Goal: Find contact information: Find contact information

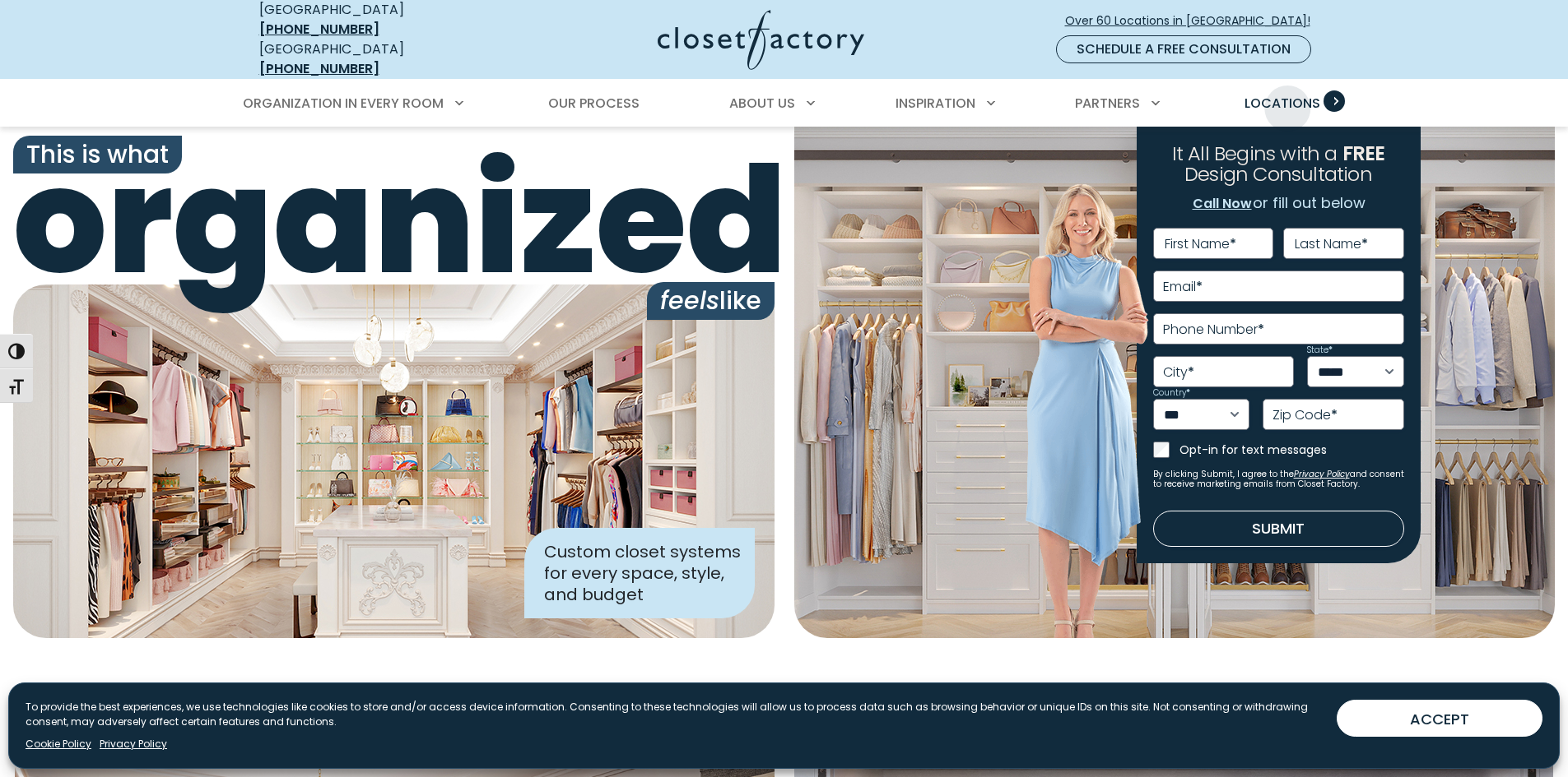
click at [1299, 96] on span "Locations" at bounding box center [1282, 103] width 75 height 19
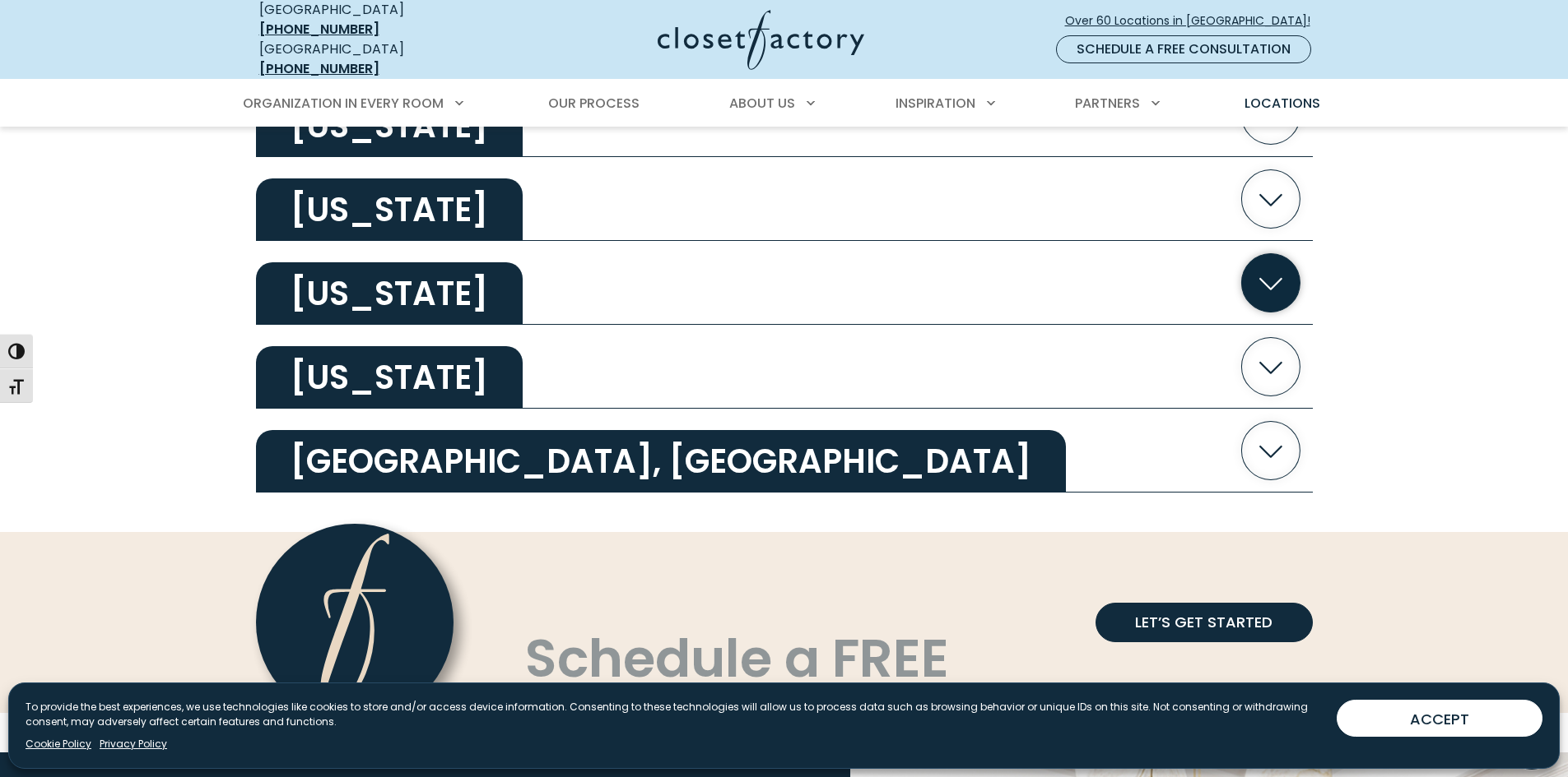
scroll to position [3208, 0]
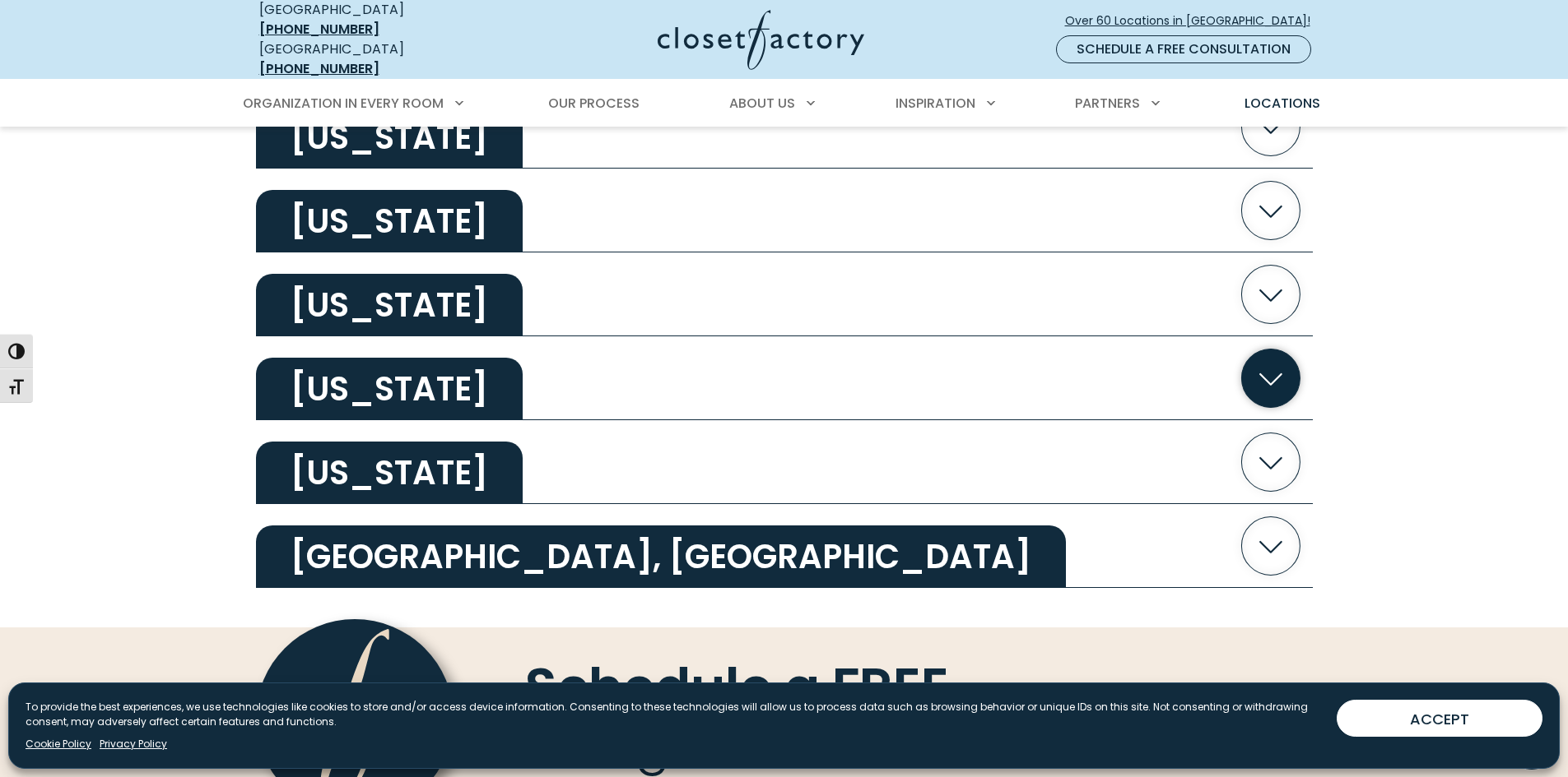
click at [1290, 369] on icon "button" at bounding box center [1269, 378] width 58 height 58
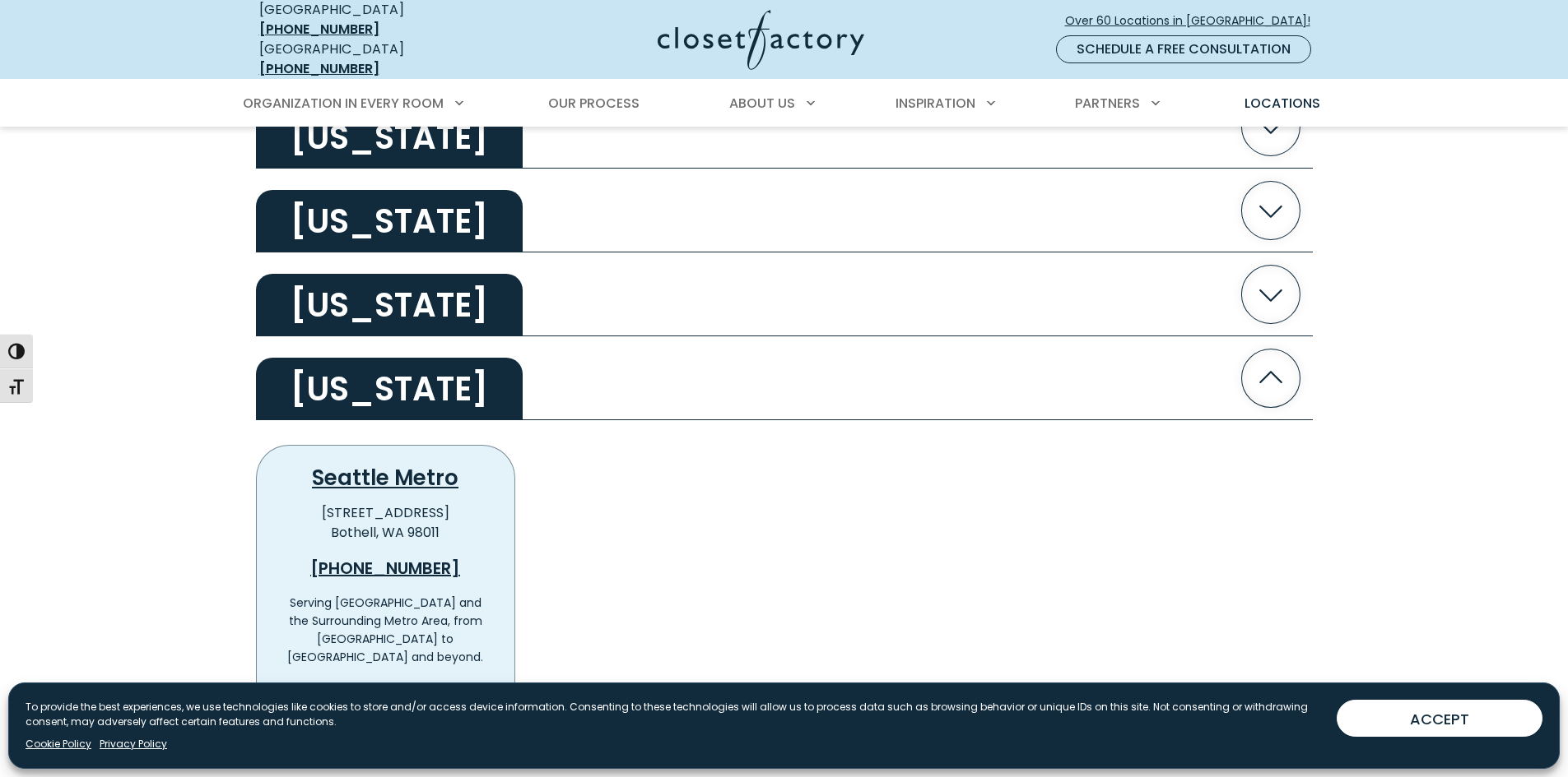
scroll to position [3291, 0]
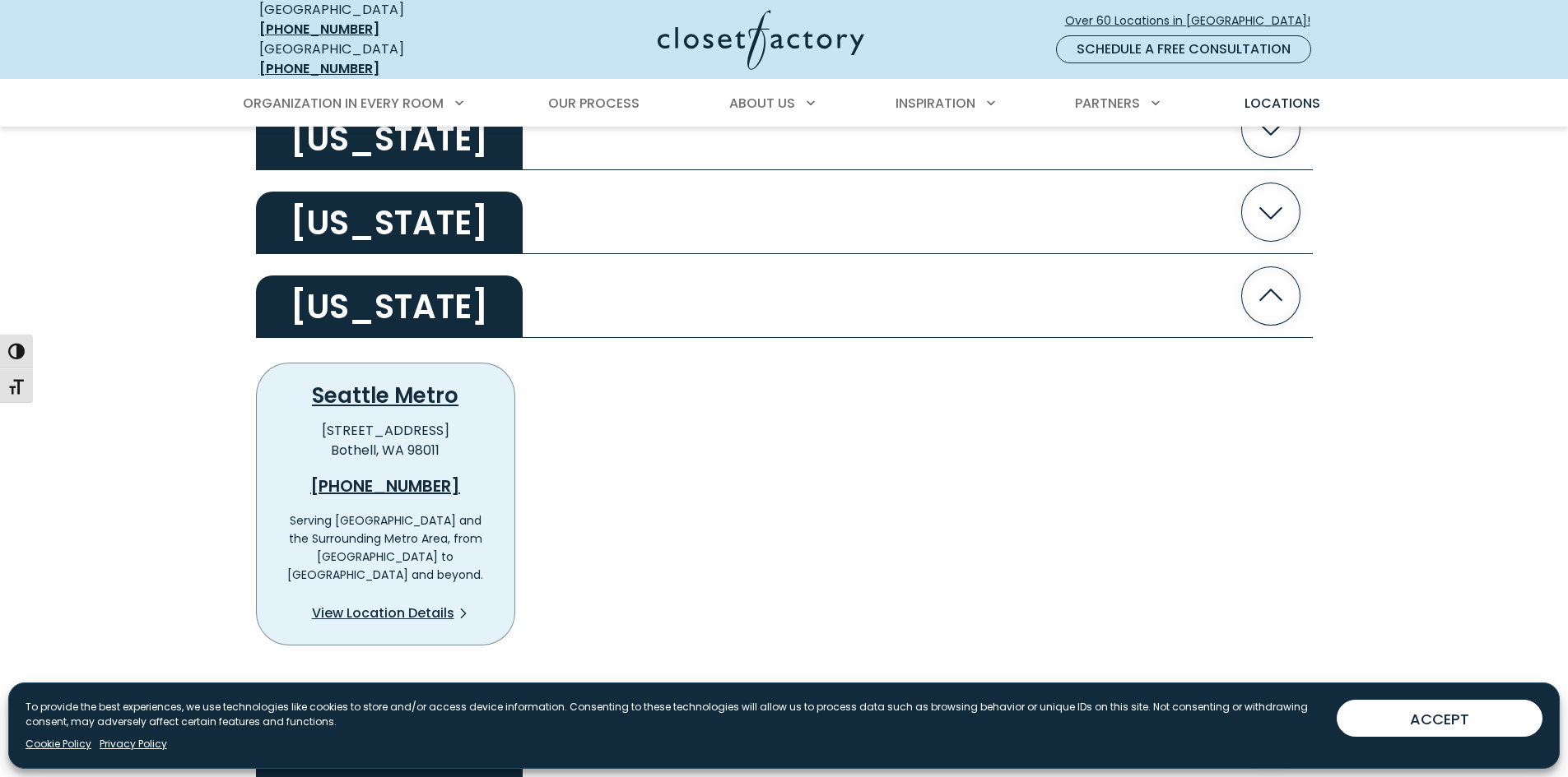
click at [349, 433] on p "[STREET_ADDRESS]" at bounding box center [385, 440] width 205 height 39
click at [395, 460] on div "[PHONE_NUMBER] Serving [GEOGRAPHIC_DATA] and the Surrounding Metro Area, from […" at bounding box center [385, 528] width 205 height 136
click at [392, 474] on link "[PHONE_NUMBER]" at bounding box center [385, 486] width 205 height 25
click at [371, 384] on link "Seattle Metro" at bounding box center [385, 396] width 147 height 30
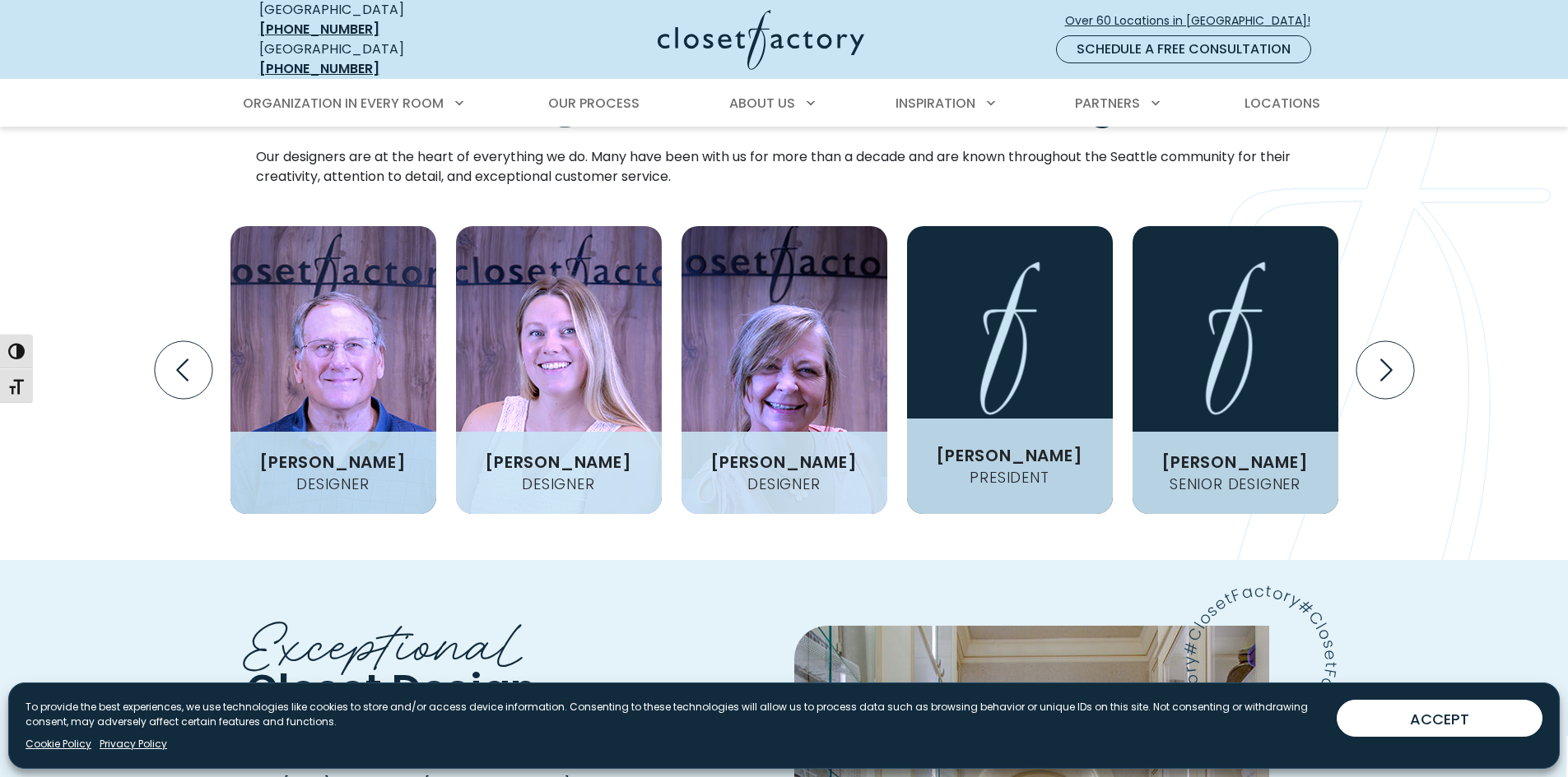
scroll to position [1892, 0]
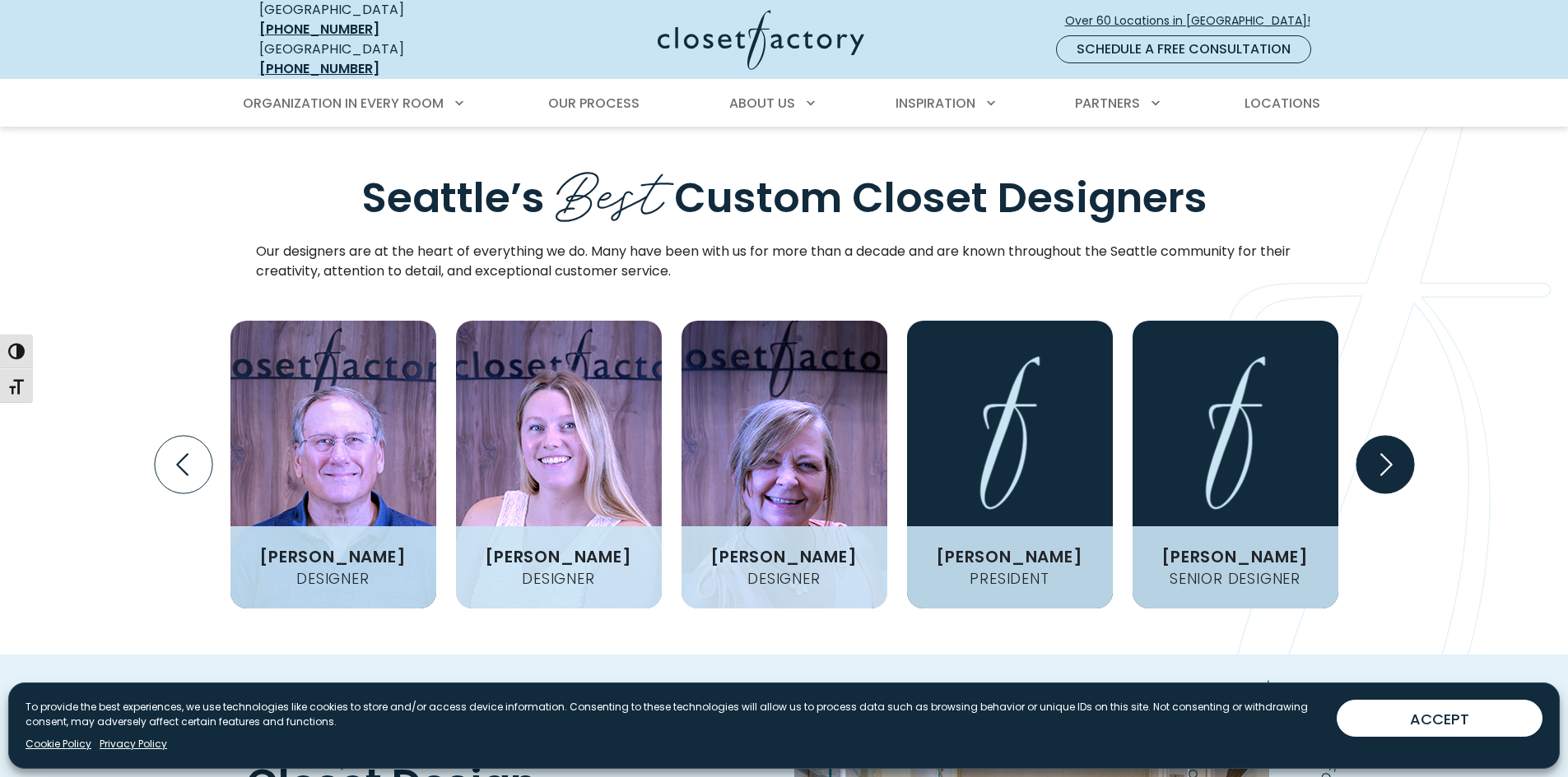
click at [1397, 436] on icon "Next slide" at bounding box center [1384, 464] width 57 height 57
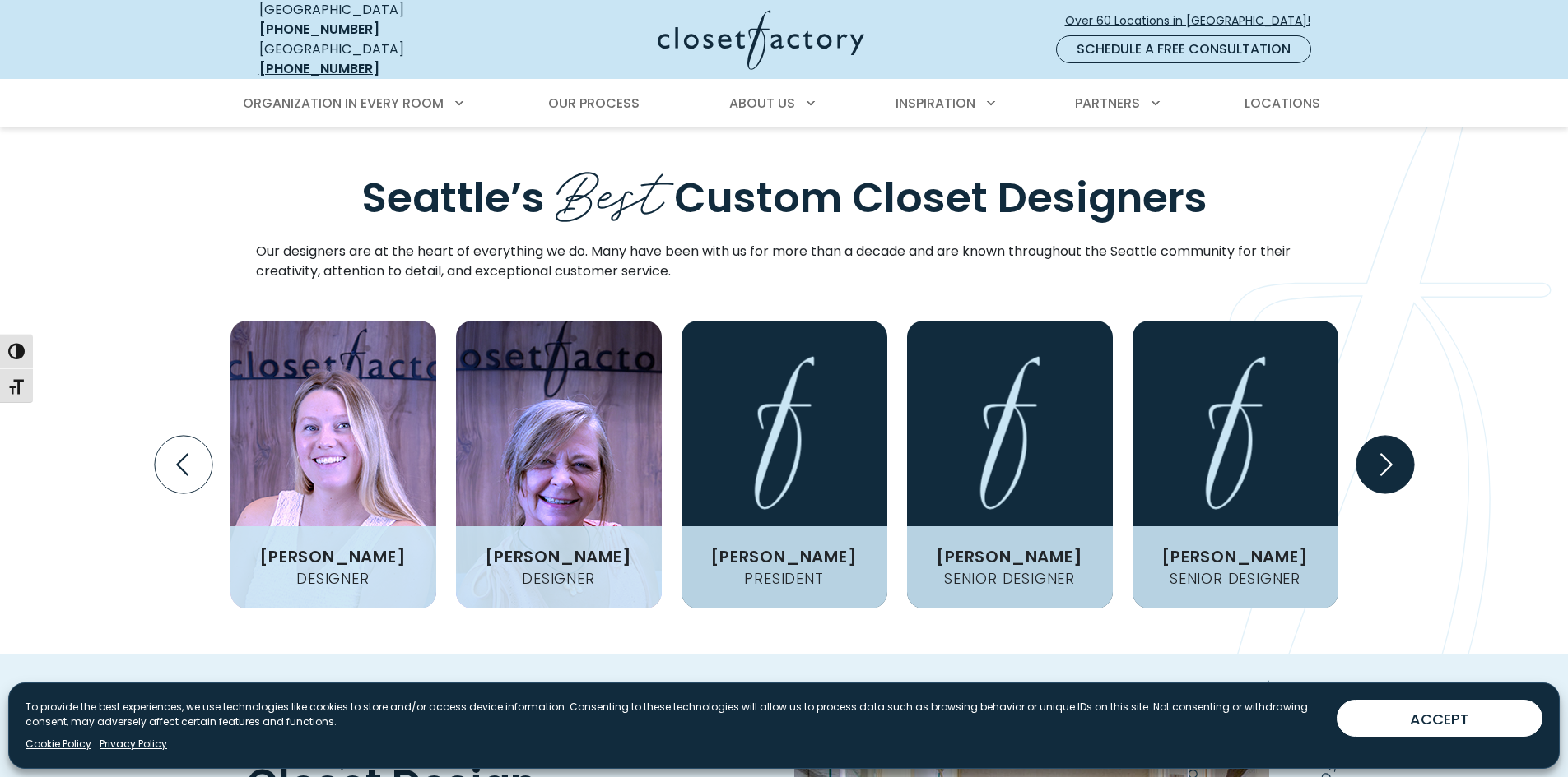
click at [1401, 436] on icon "Next slide" at bounding box center [1384, 464] width 57 height 57
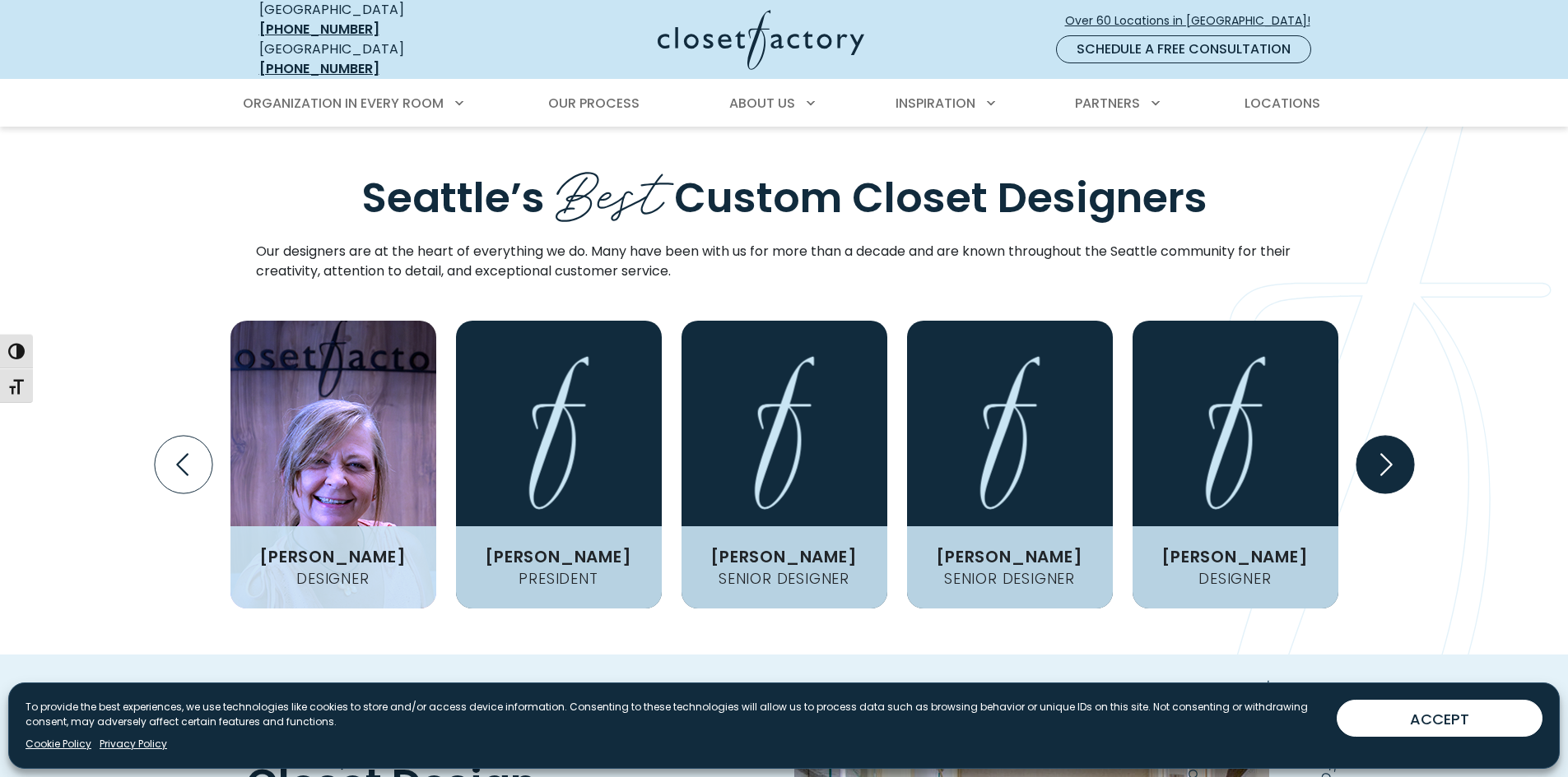
click at [1401, 436] on icon "Next slide" at bounding box center [1384, 464] width 57 height 57
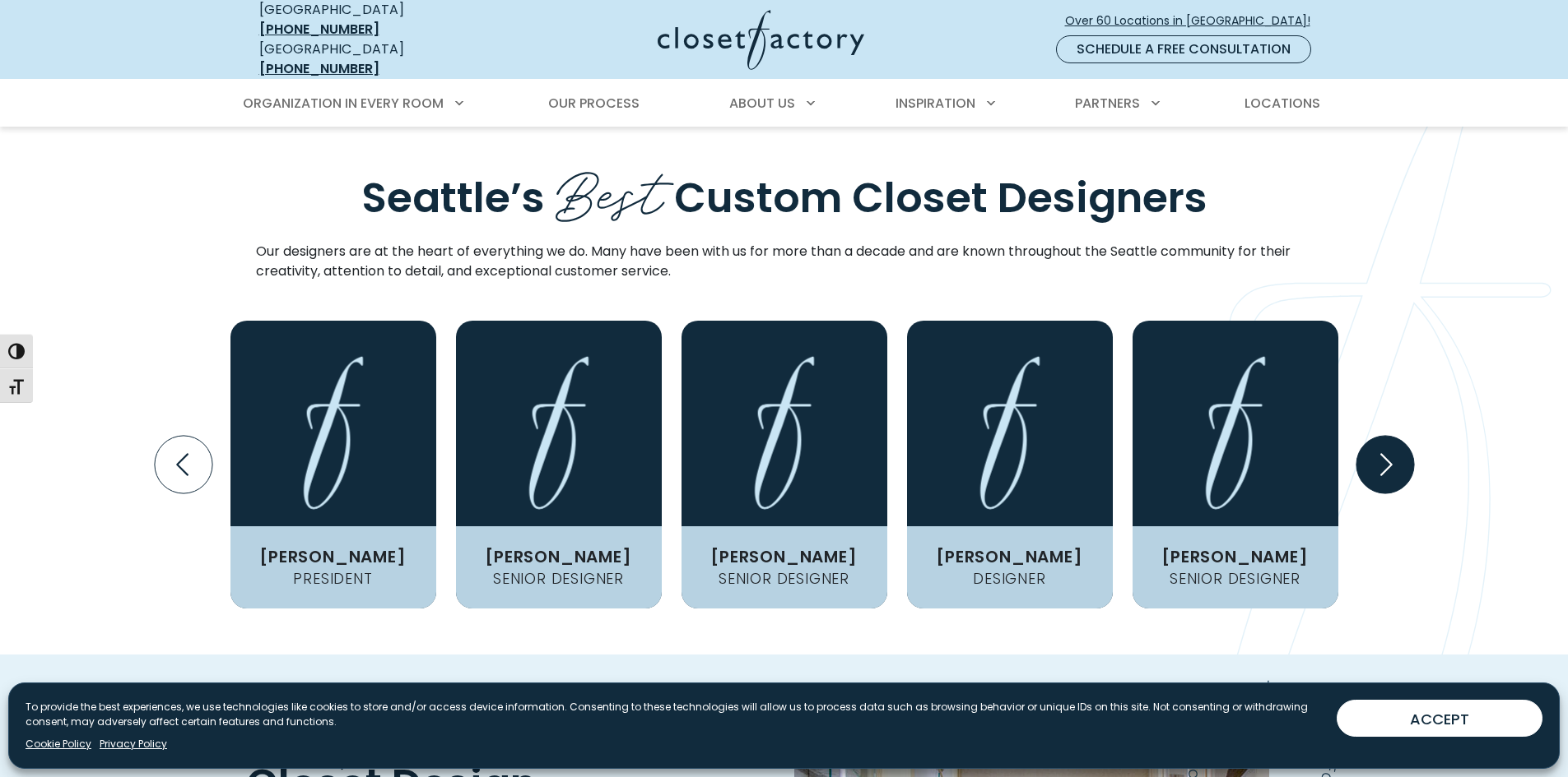
click at [1401, 436] on icon "Next slide" at bounding box center [1384, 464] width 57 height 57
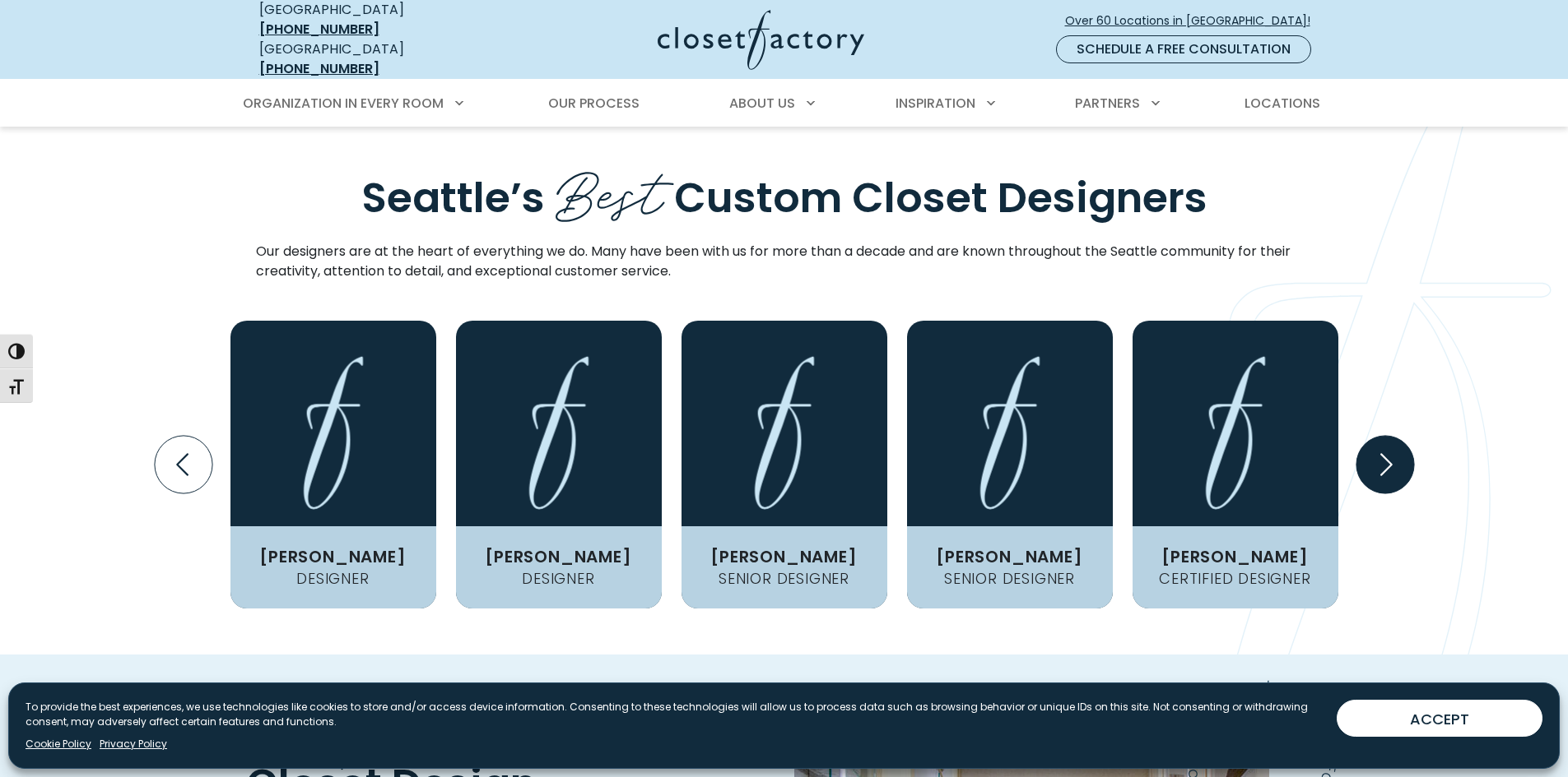
click at [1401, 436] on icon "Next slide" at bounding box center [1384, 464] width 57 height 57
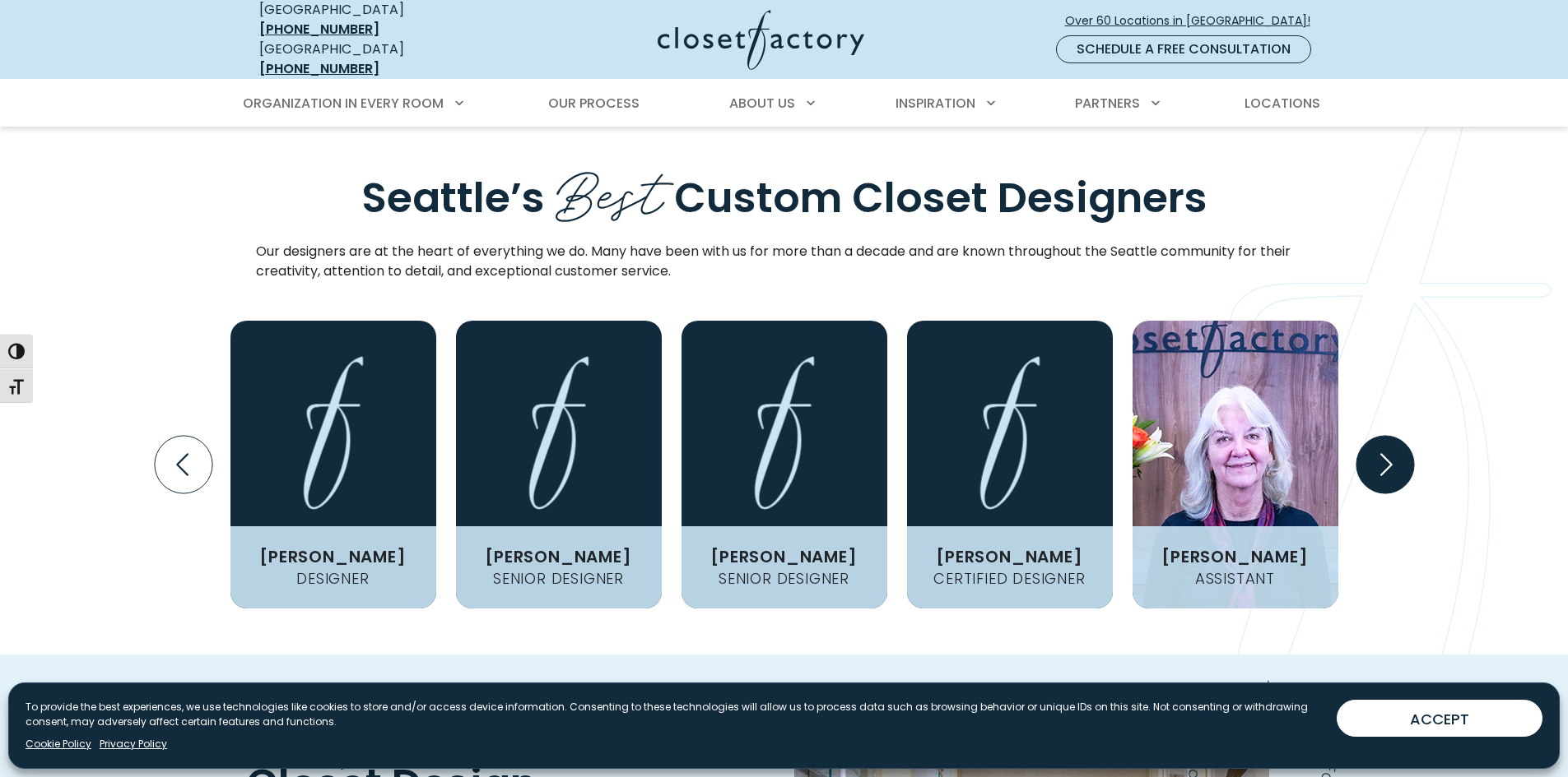
click at [1401, 436] on icon "Next slide" at bounding box center [1384, 464] width 57 height 57
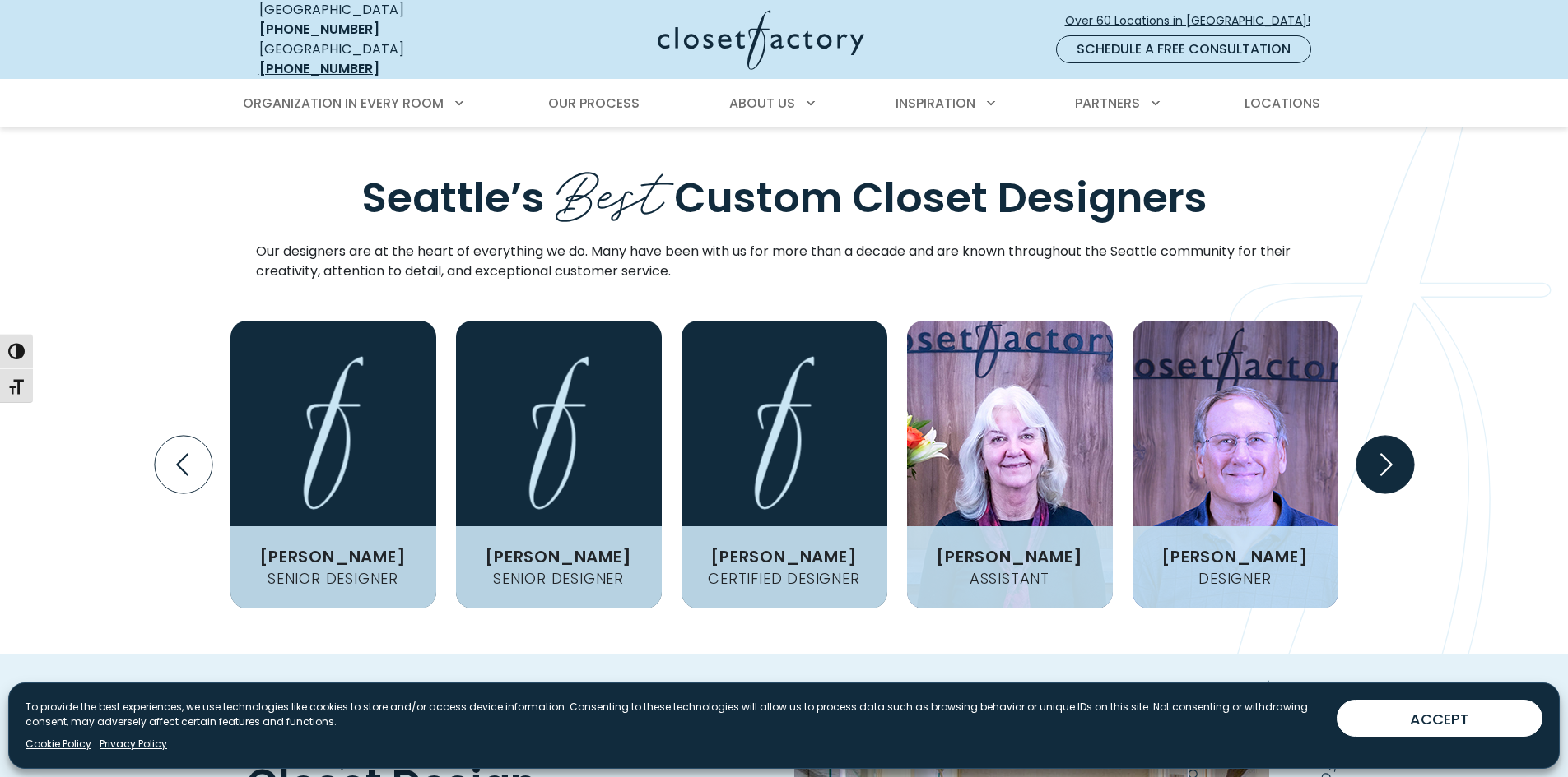
click at [1401, 436] on icon "Next slide" at bounding box center [1384, 464] width 57 height 57
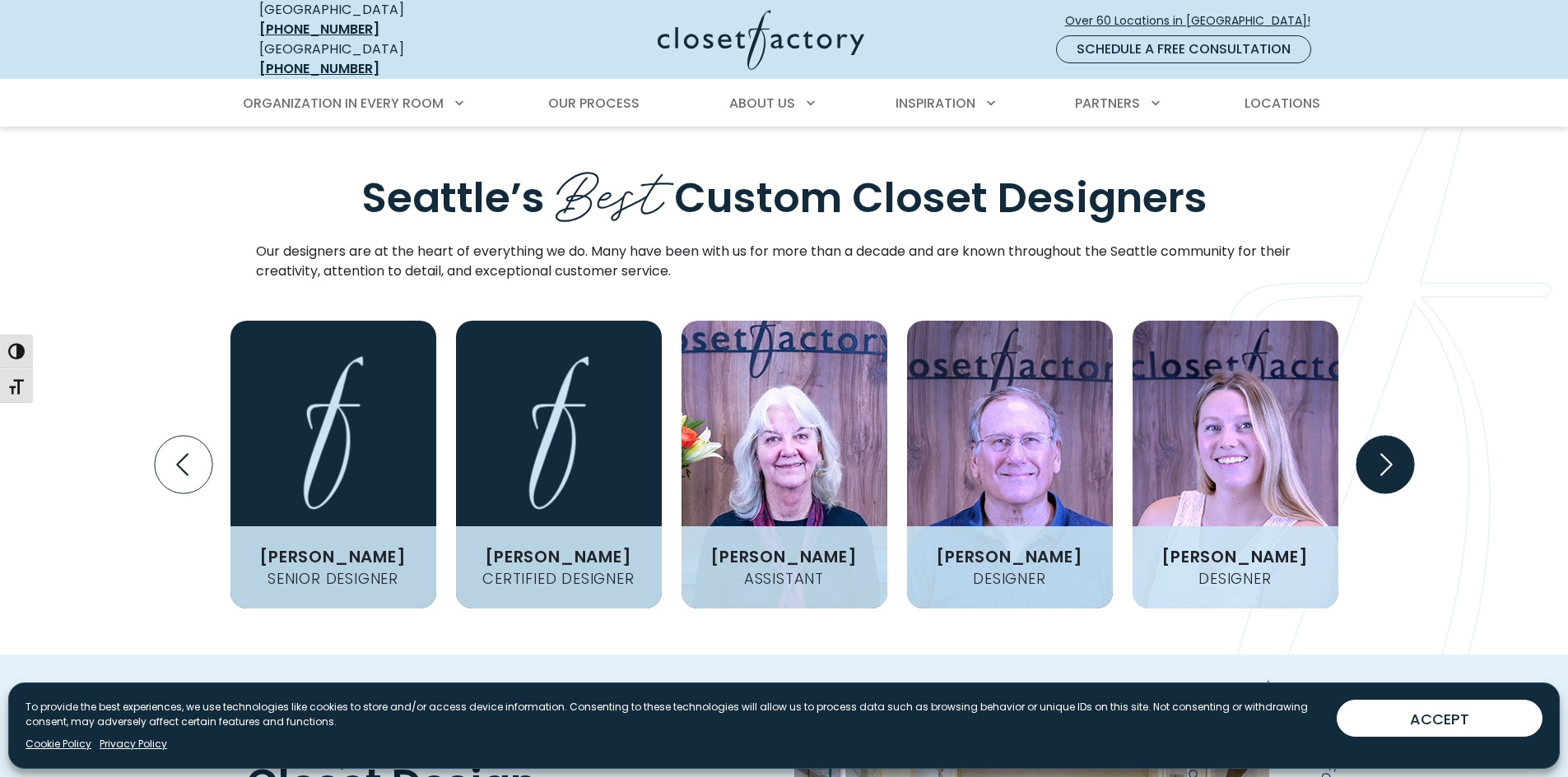
click at [1401, 436] on icon "Next slide" at bounding box center [1384, 464] width 57 height 57
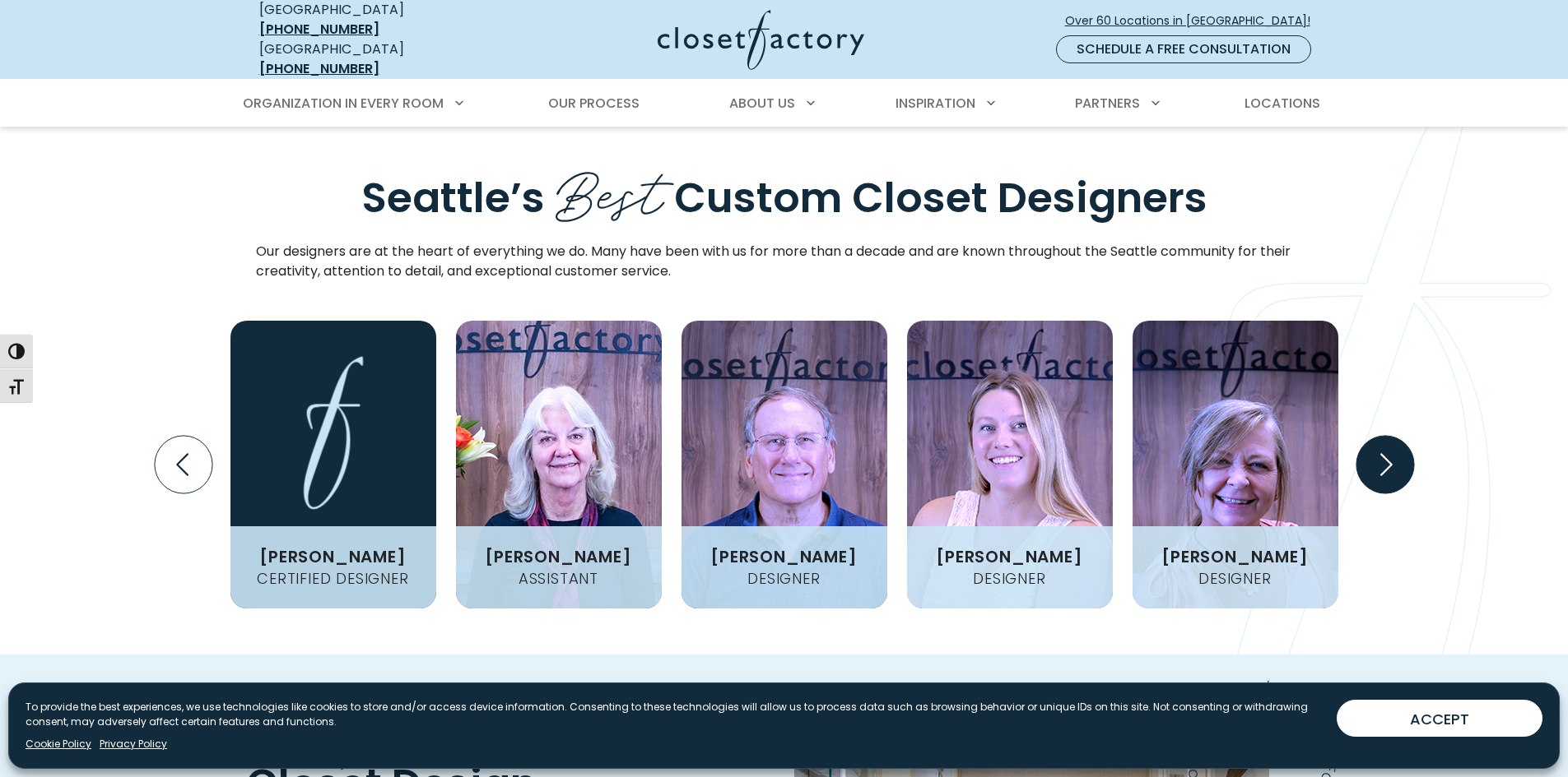
click at [1401, 436] on icon "Next slide" at bounding box center [1384, 464] width 57 height 57
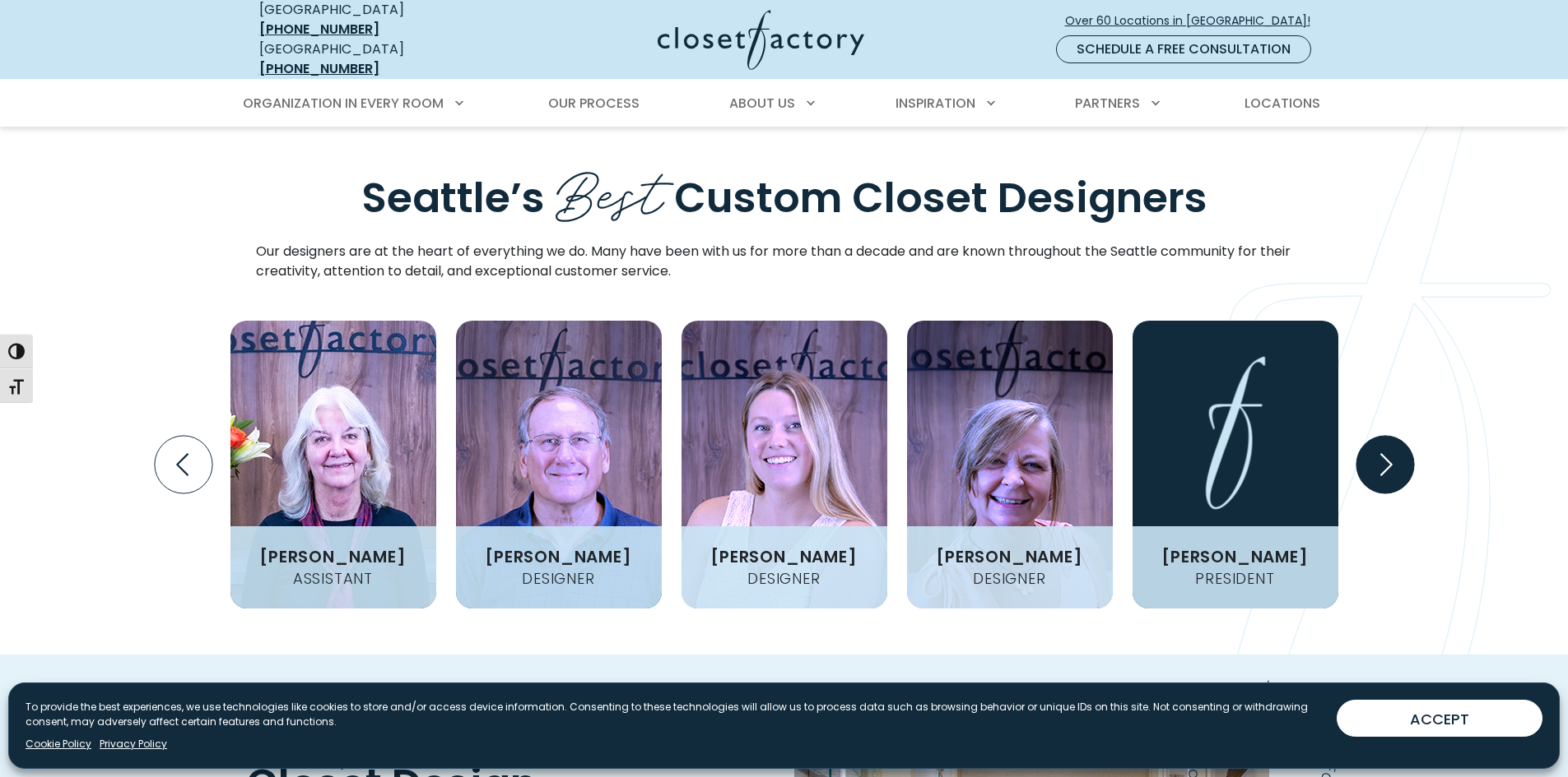
click at [1401, 436] on icon "Next slide" at bounding box center [1384, 464] width 57 height 57
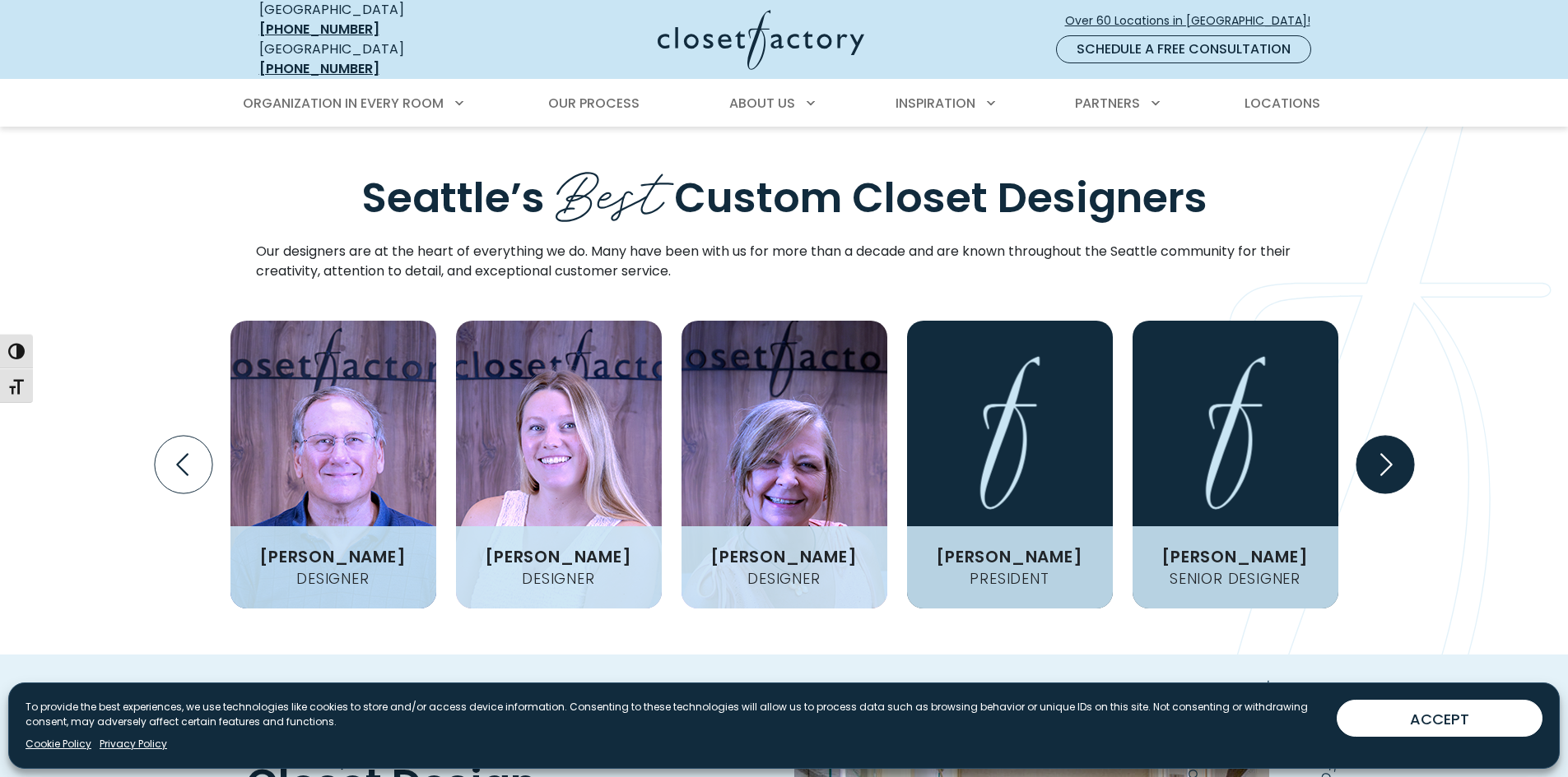
click at [1401, 436] on icon "Next slide" at bounding box center [1384, 464] width 57 height 57
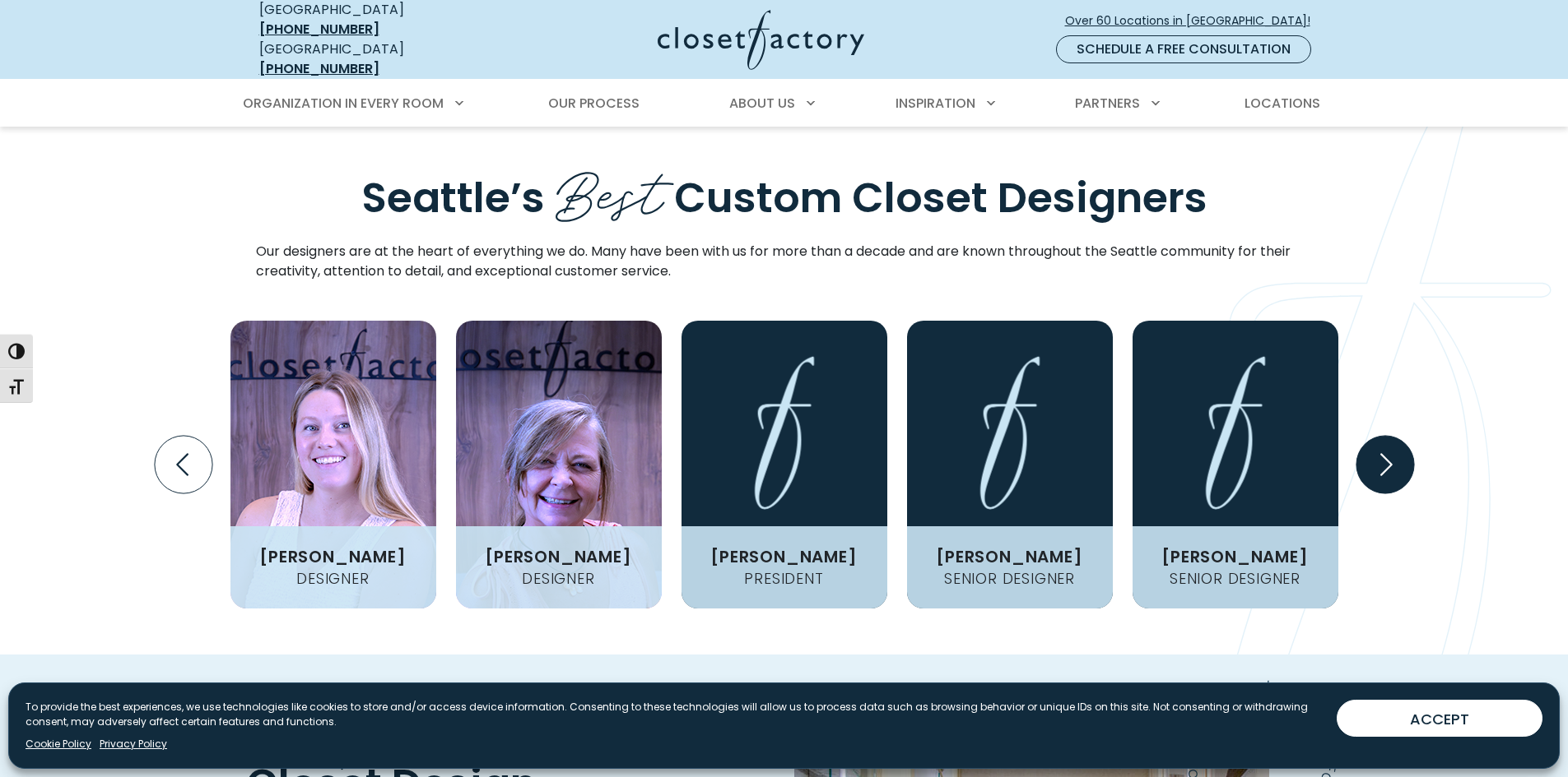
click at [1401, 436] on icon "Next slide" at bounding box center [1384, 464] width 57 height 57
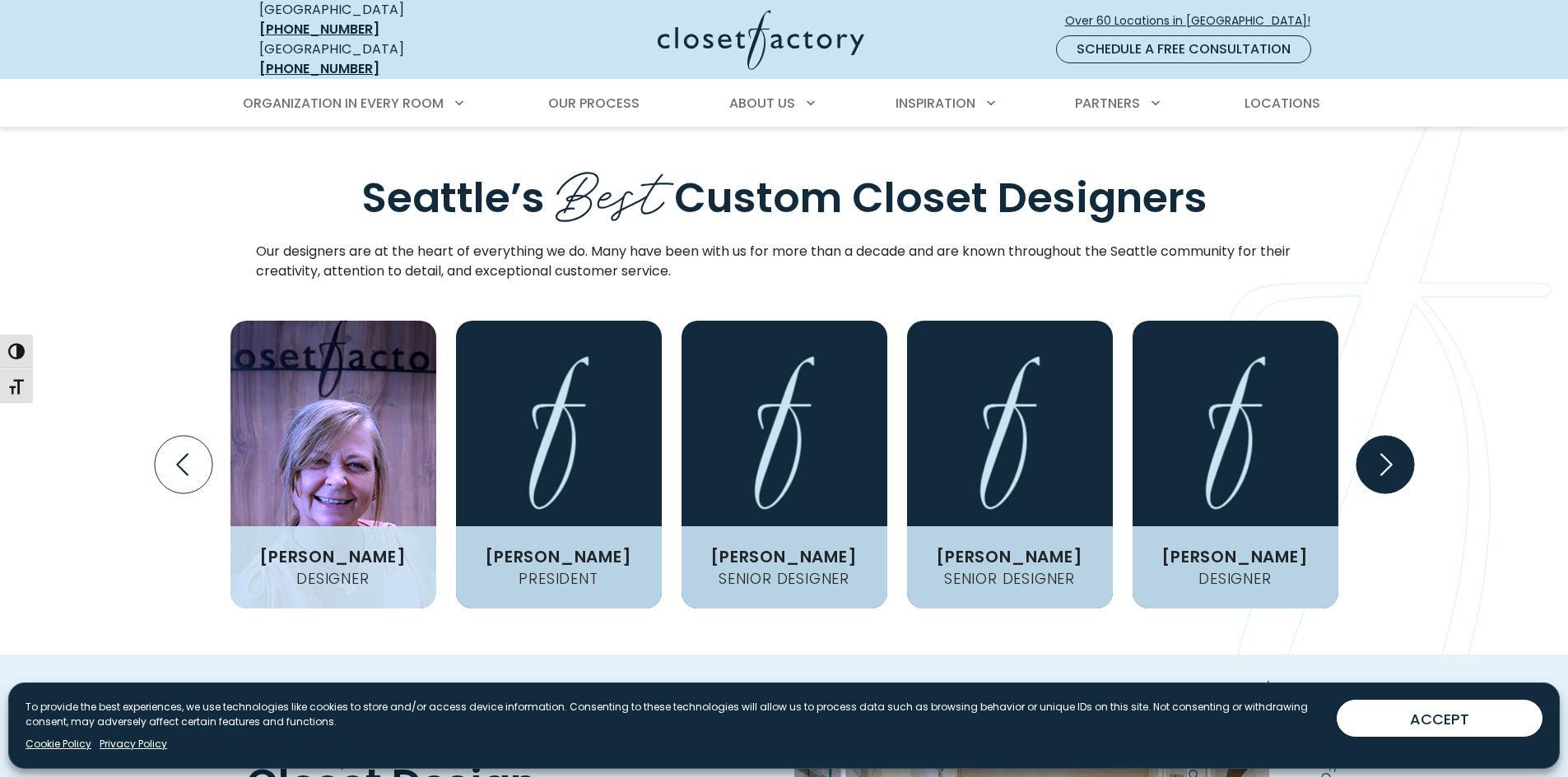
click at [1401, 436] on icon "Next slide" at bounding box center [1384, 464] width 57 height 57
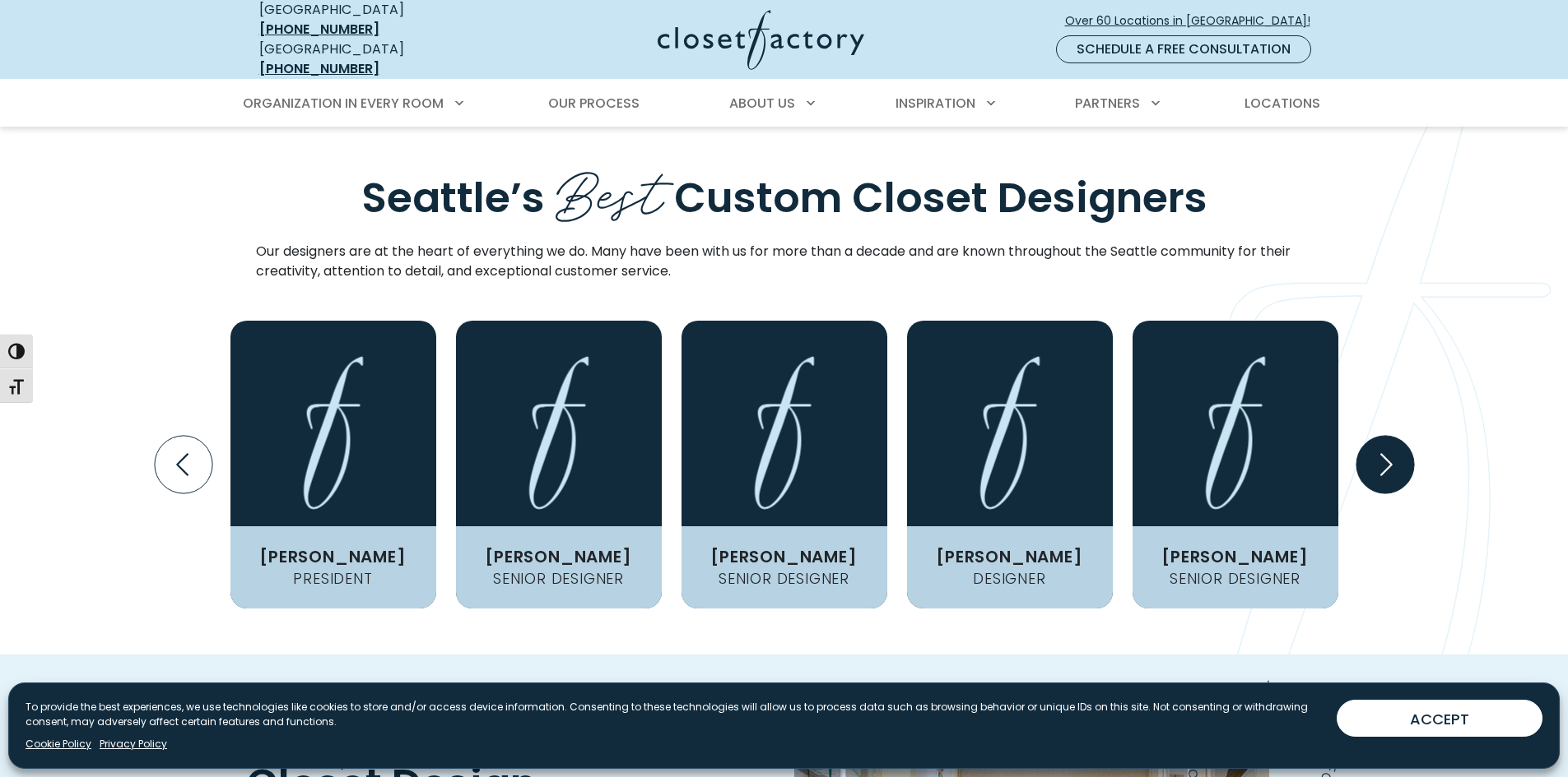
click at [1401, 436] on icon "Next slide" at bounding box center [1384, 464] width 57 height 57
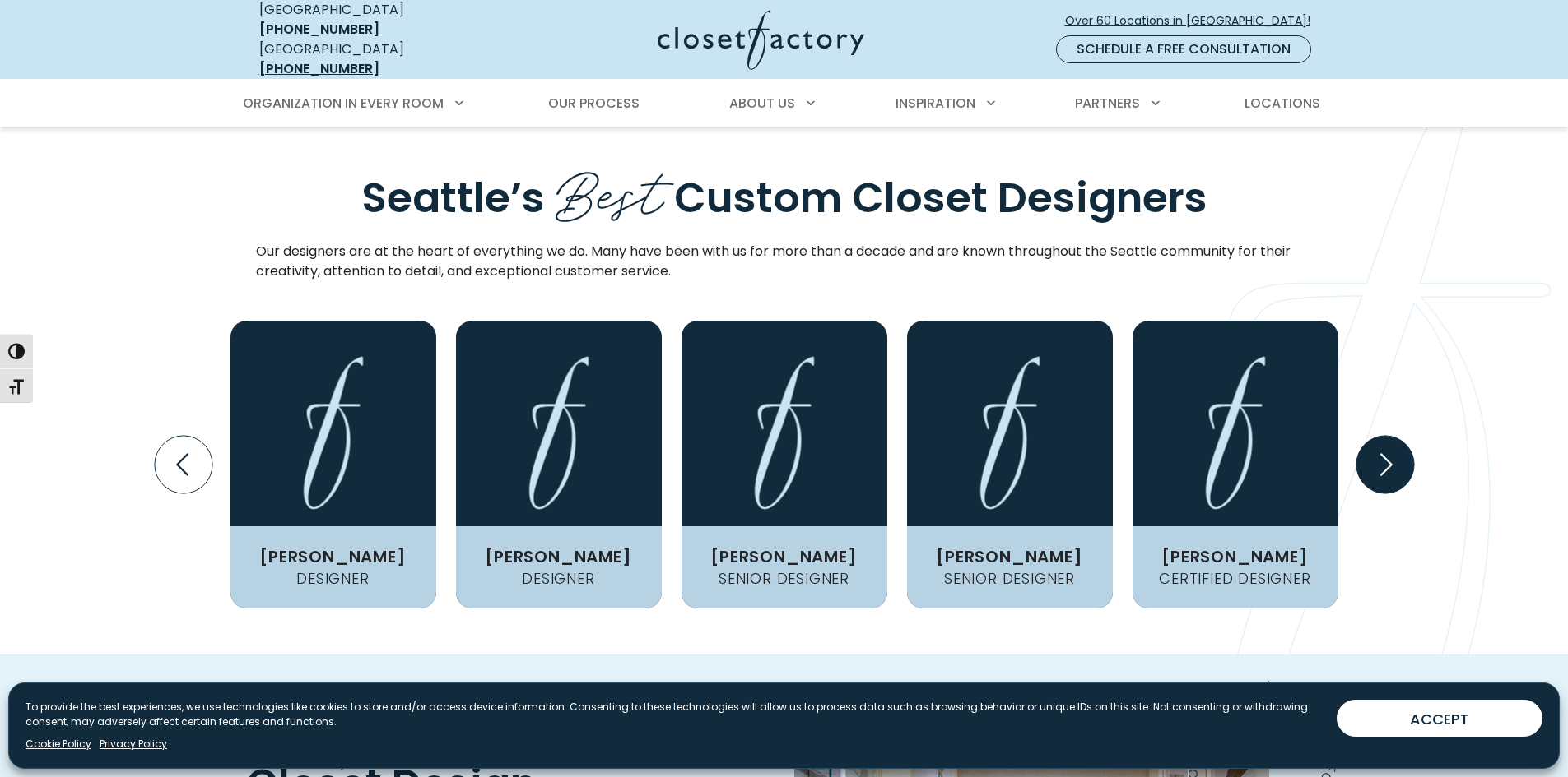
click at [1401, 436] on icon "Next slide" at bounding box center [1384, 464] width 57 height 57
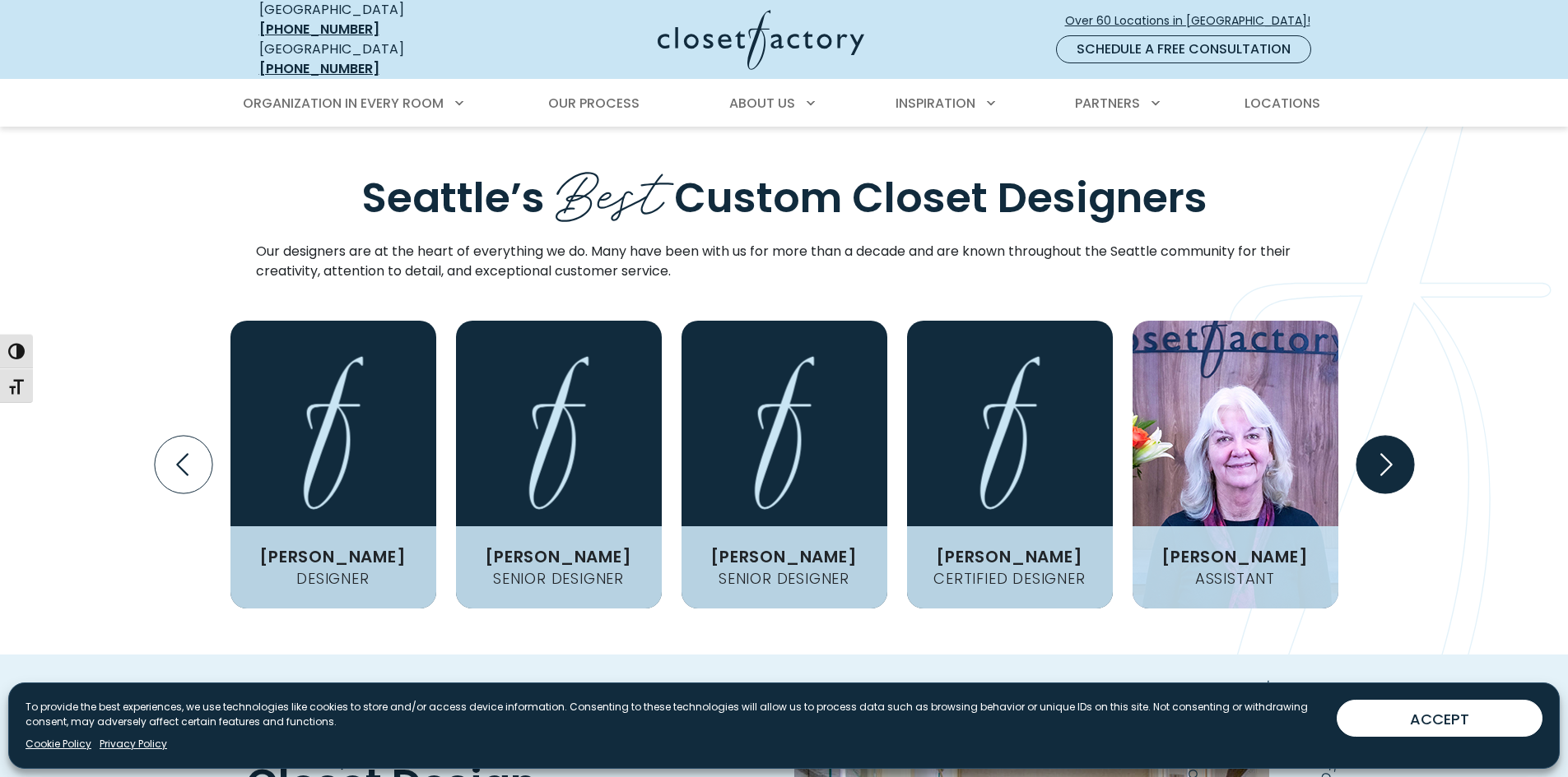
click at [1401, 436] on icon "Next slide" at bounding box center [1384, 464] width 57 height 57
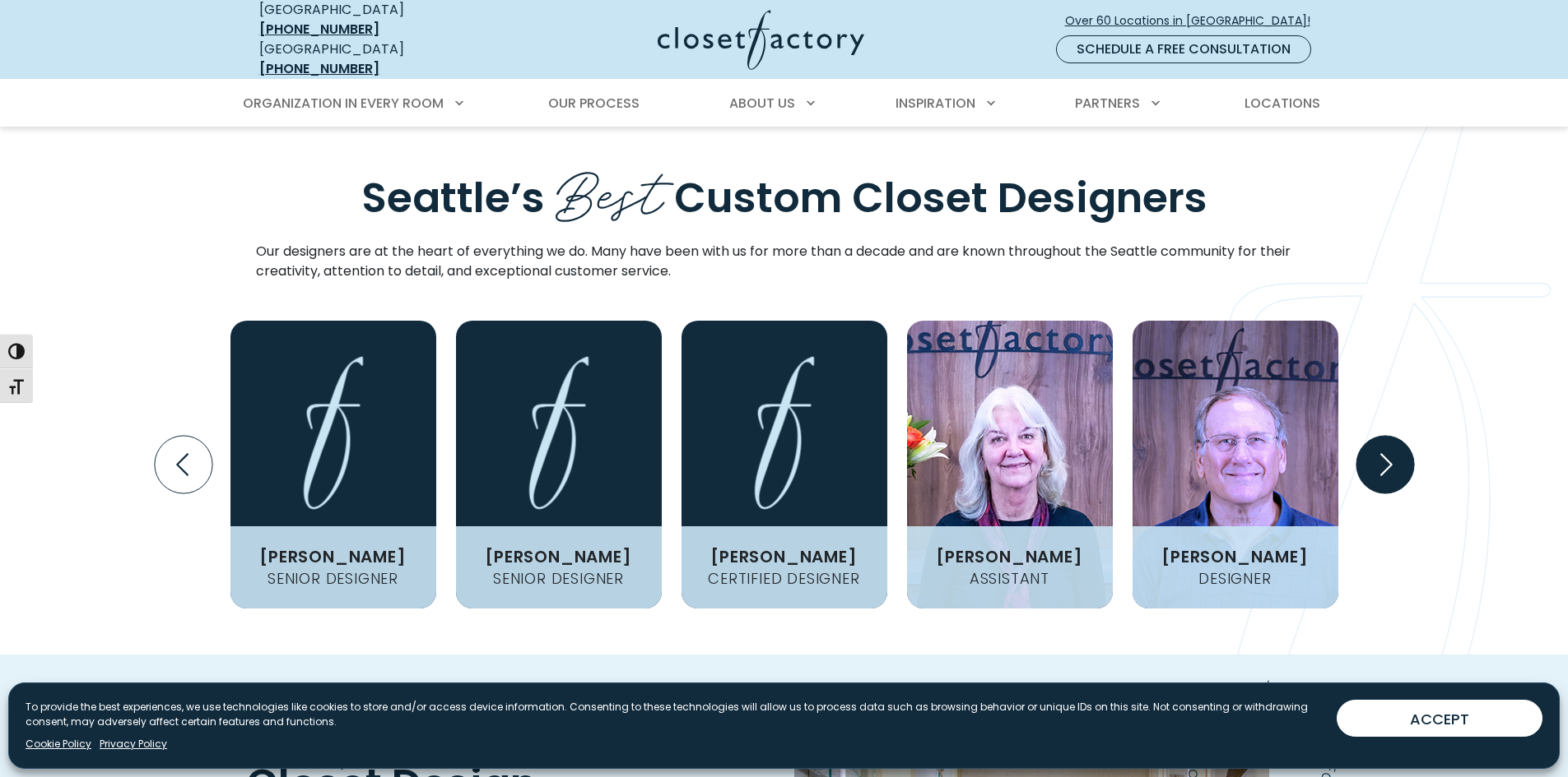
click at [1401, 436] on icon "Next slide" at bounding box center [1384, 464] width 57 height 57
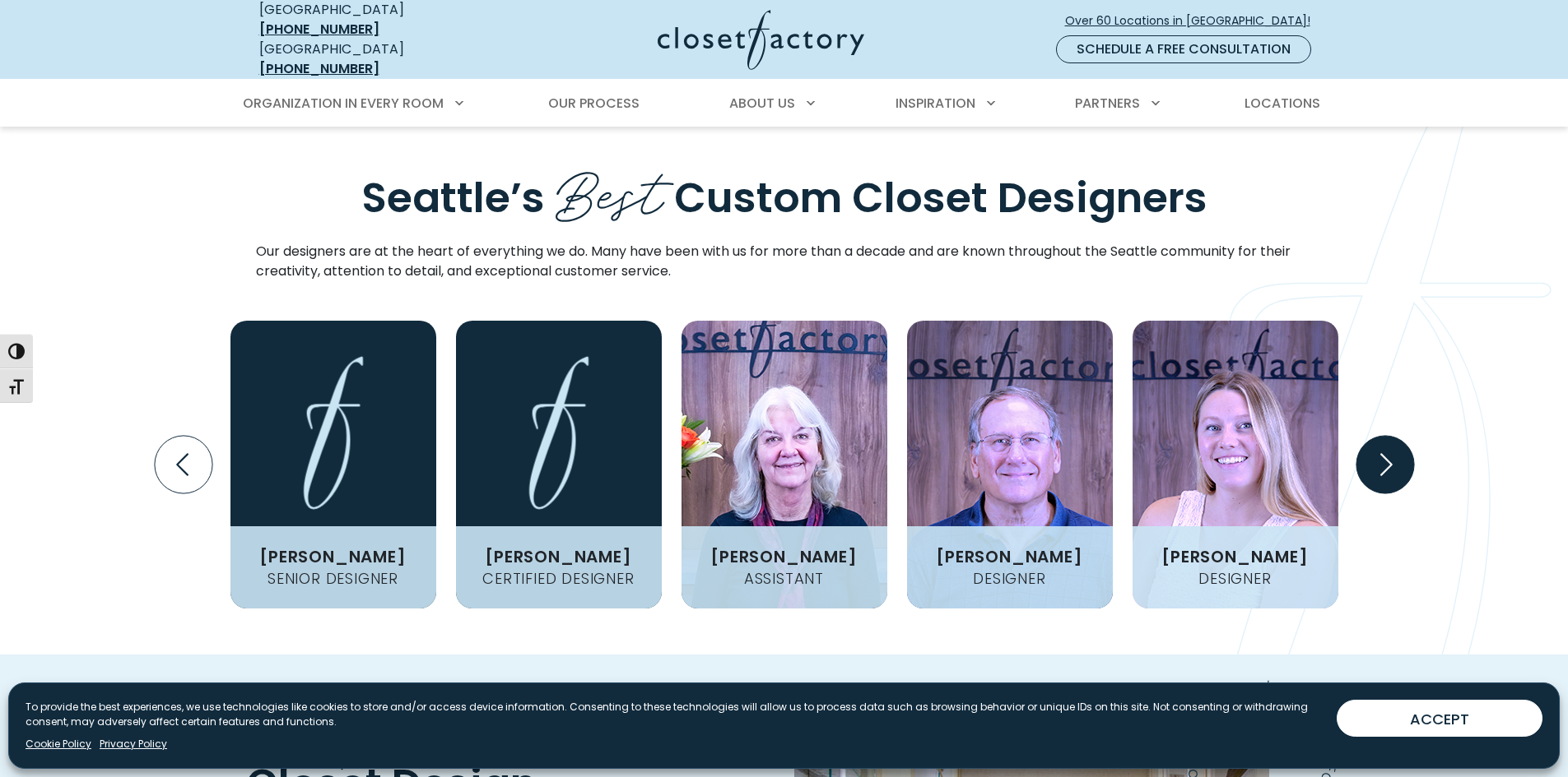
click at [1401, 436] on icon "Next slide" at bounding box center [1384, 464] width 57 height 57
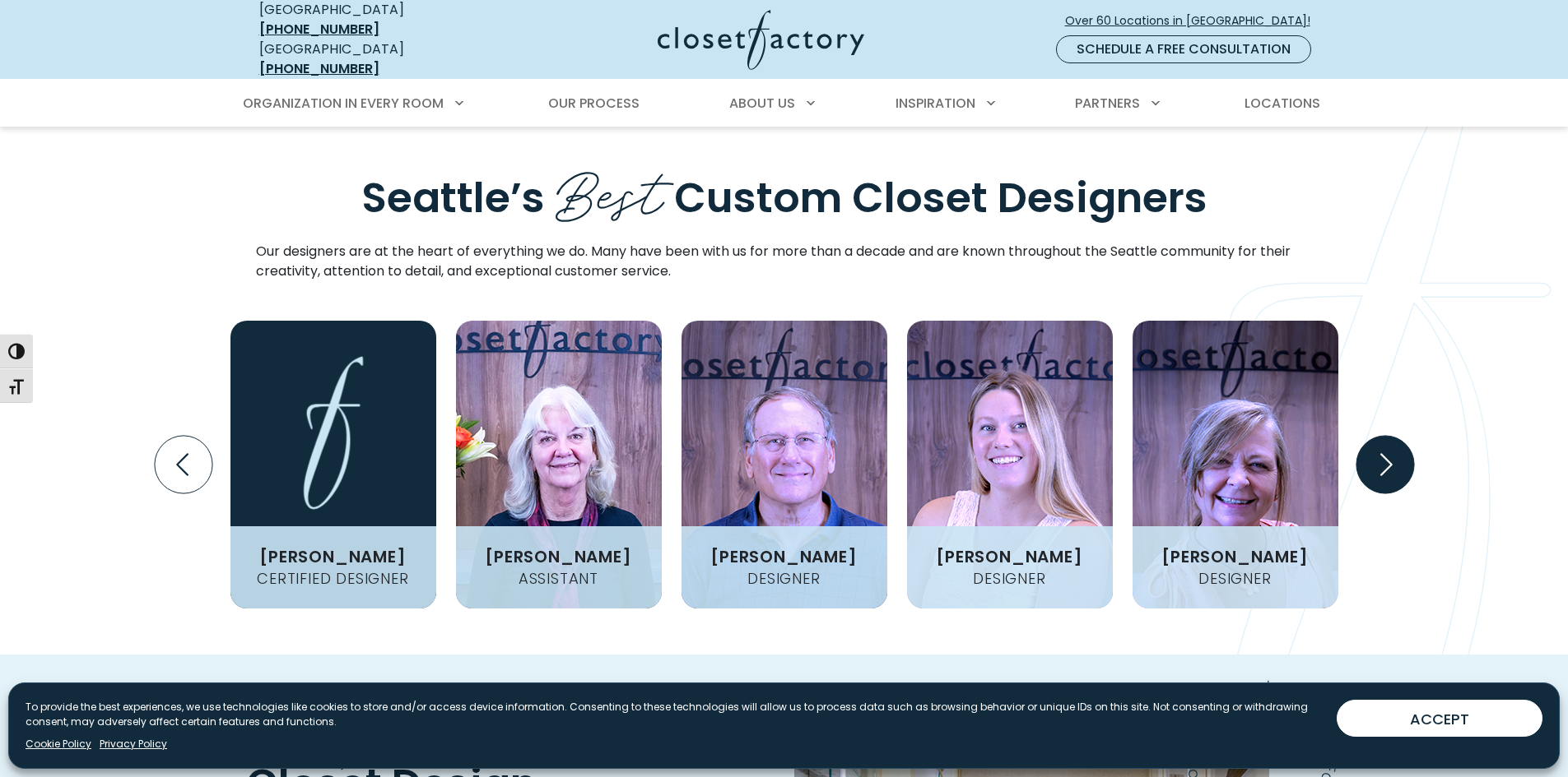
click at [1401, 436] on icon "Next slide" at bounding box center [1384, 464] width 57 height 57
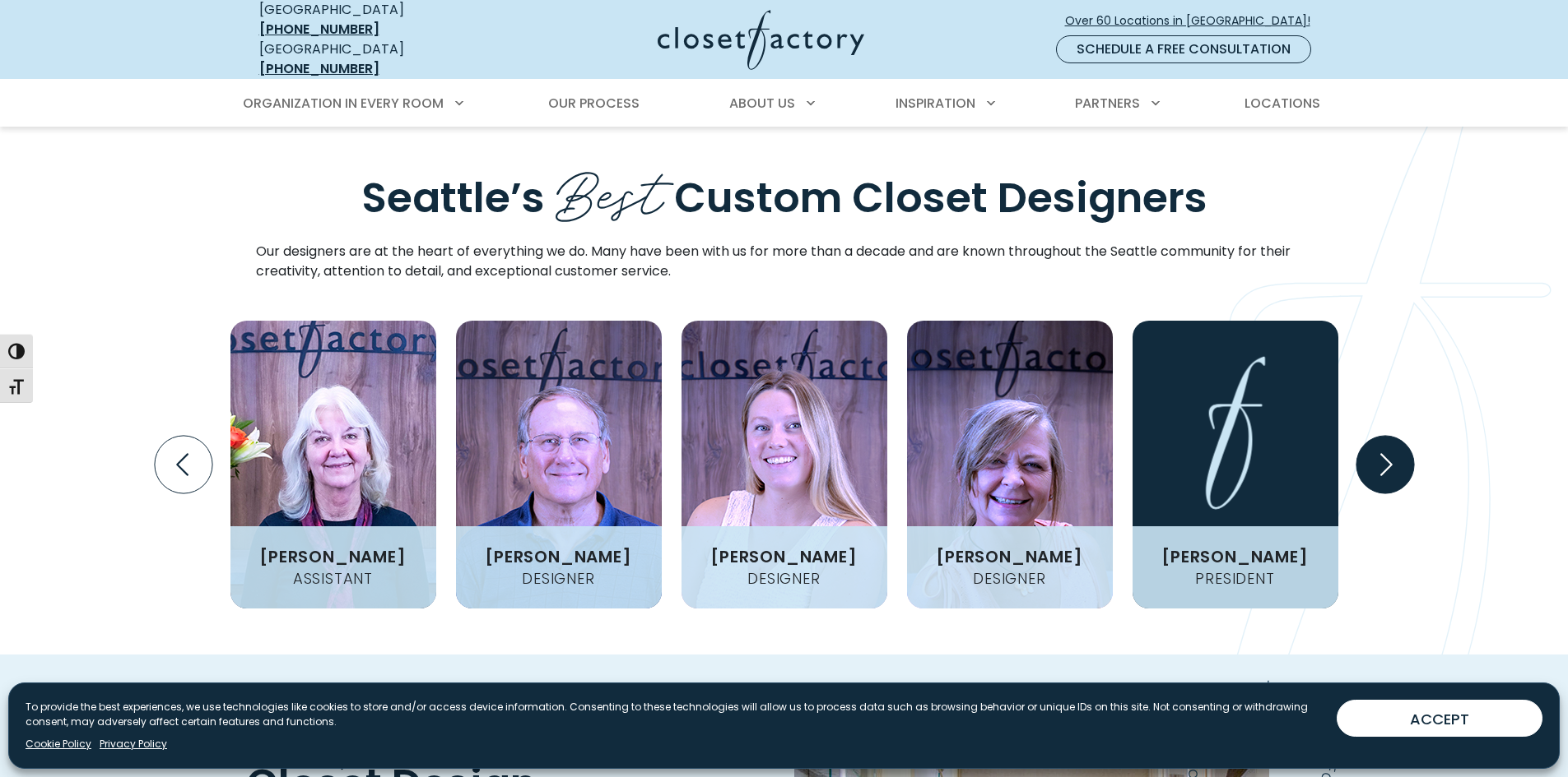
click at [1401, 436] on icon "Next slide" at bounding box center [1384, 464] width 57 height 57
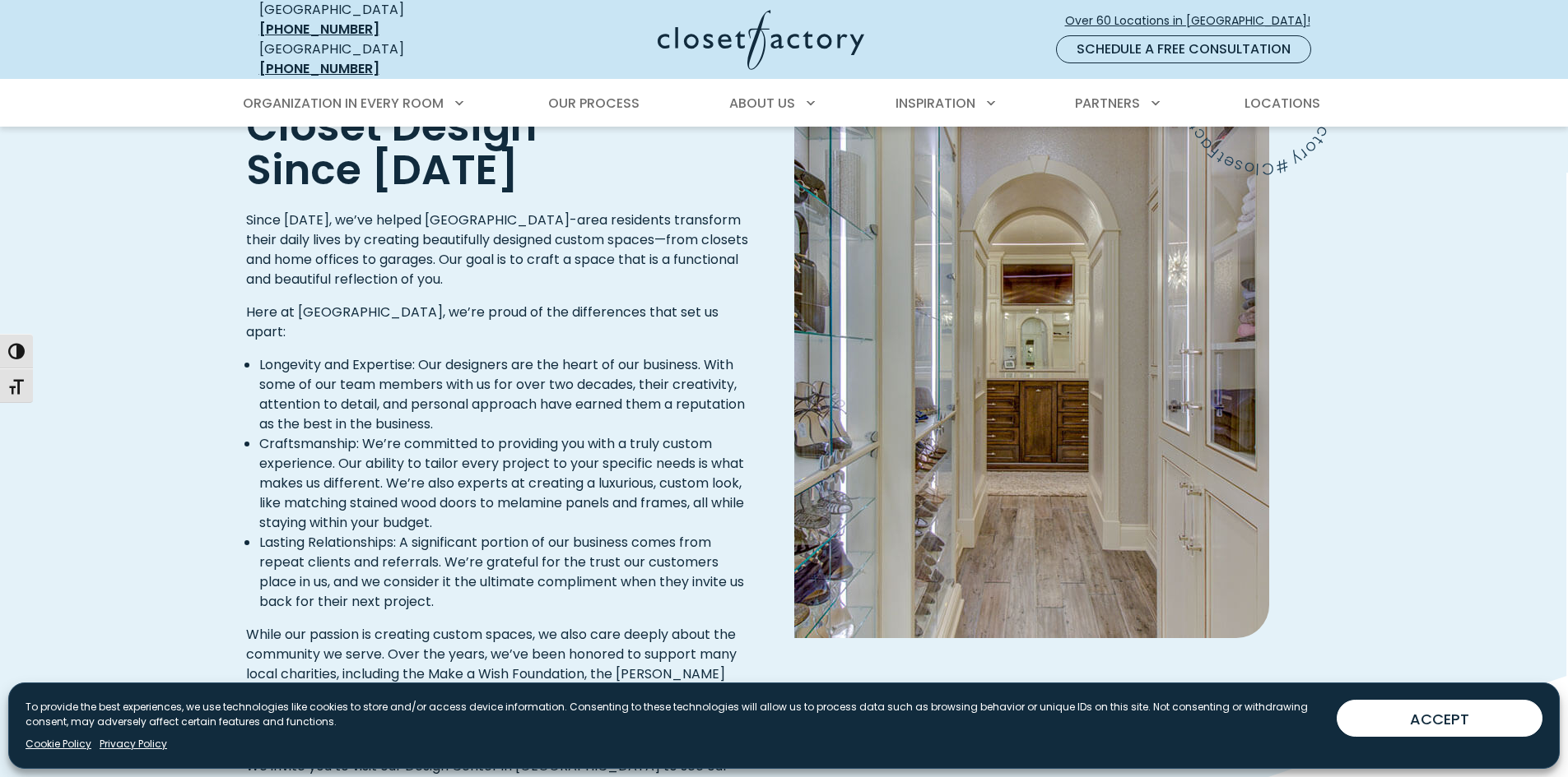
scroll to position [2303, 0]
